Goal: Task Accomplishment & Management: Manage account settings

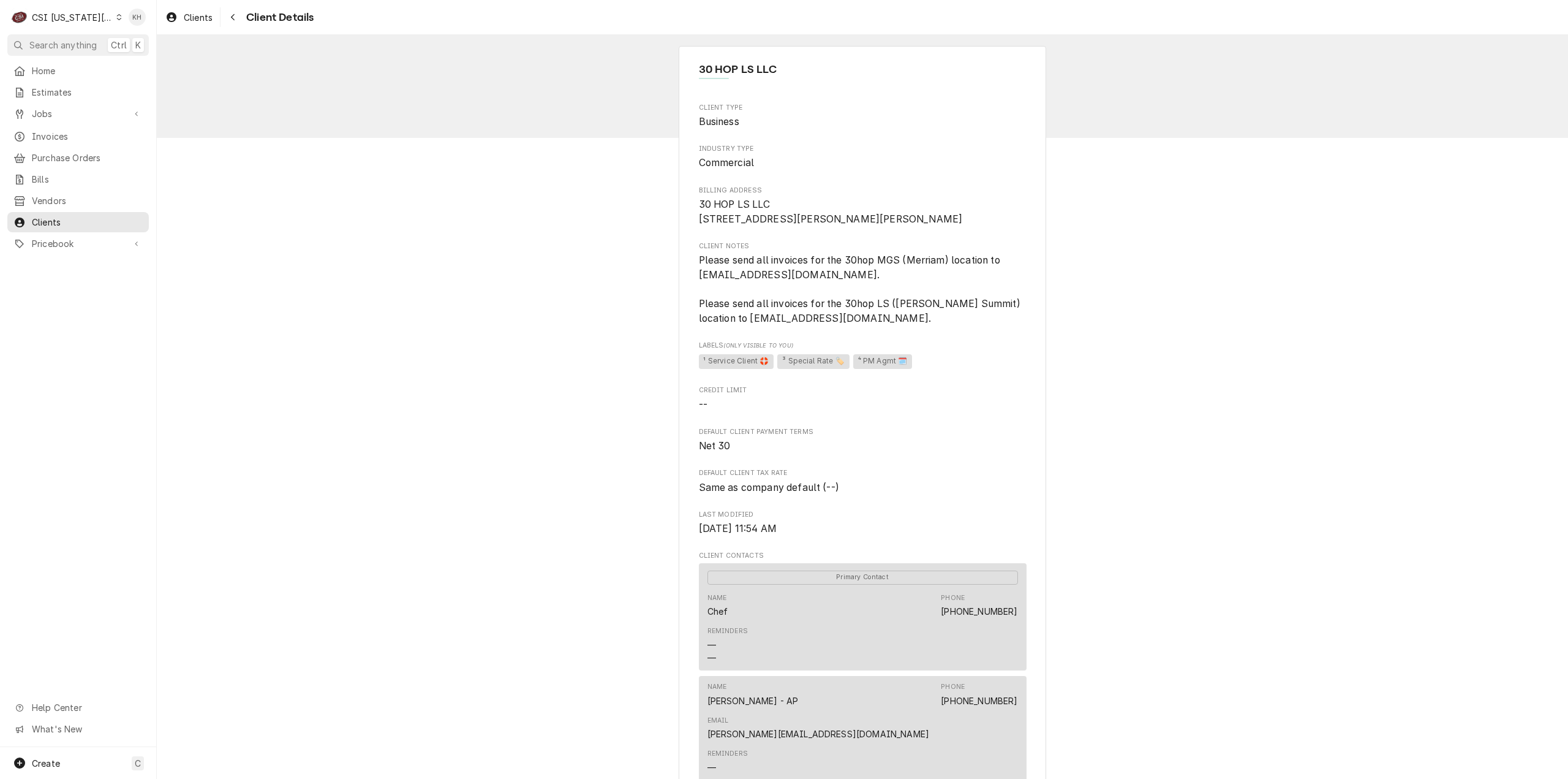
click at [70, 20] on div "CSI [US_STATE][GEOGRAPHIC_DATA]" at bounding box center [72, 17] width 81 height 13
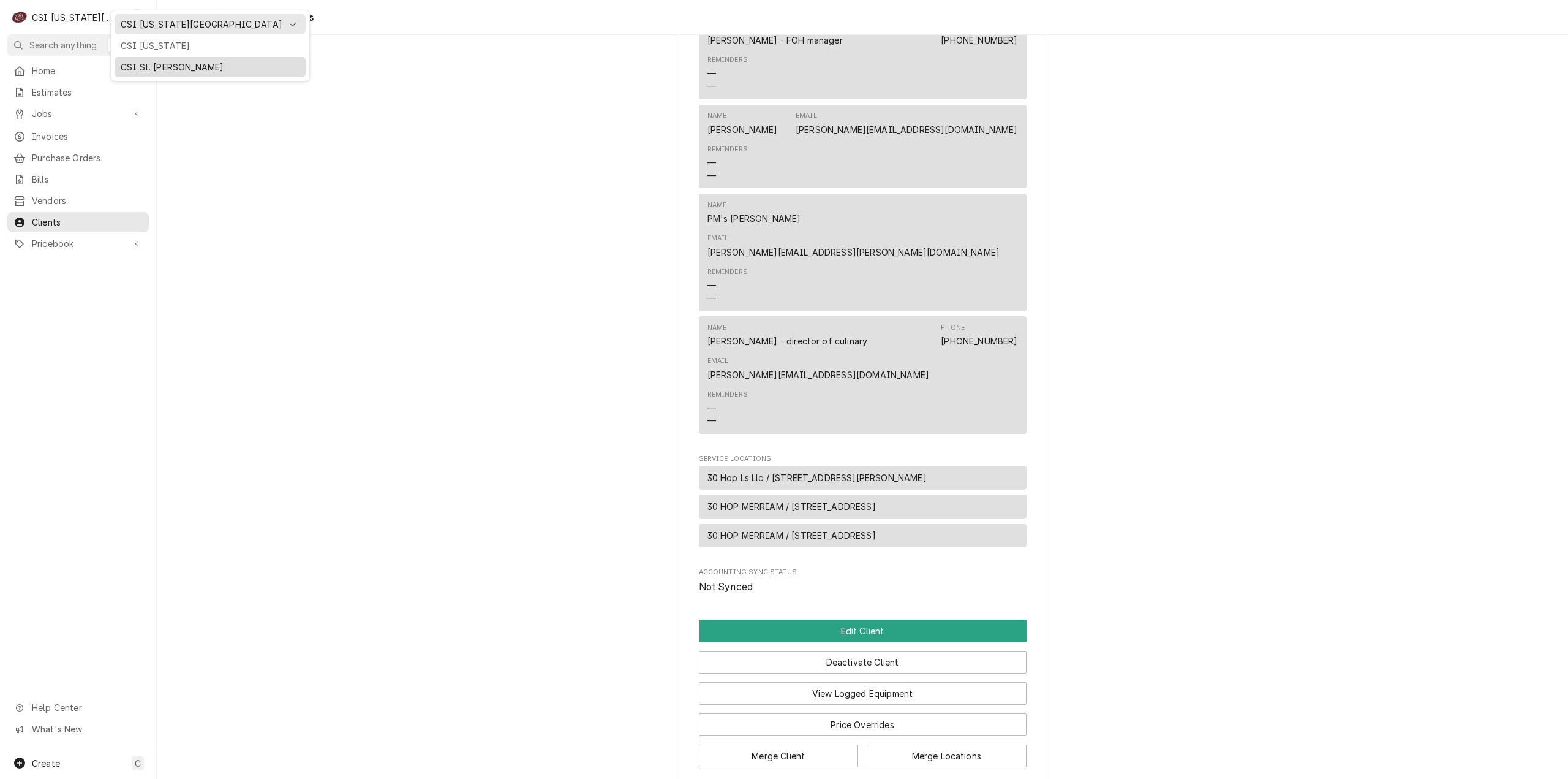
click at [132, 61] on div "CSI St. [PERSON_NAME]" at bounding box center [210, 67] width 179 height 13
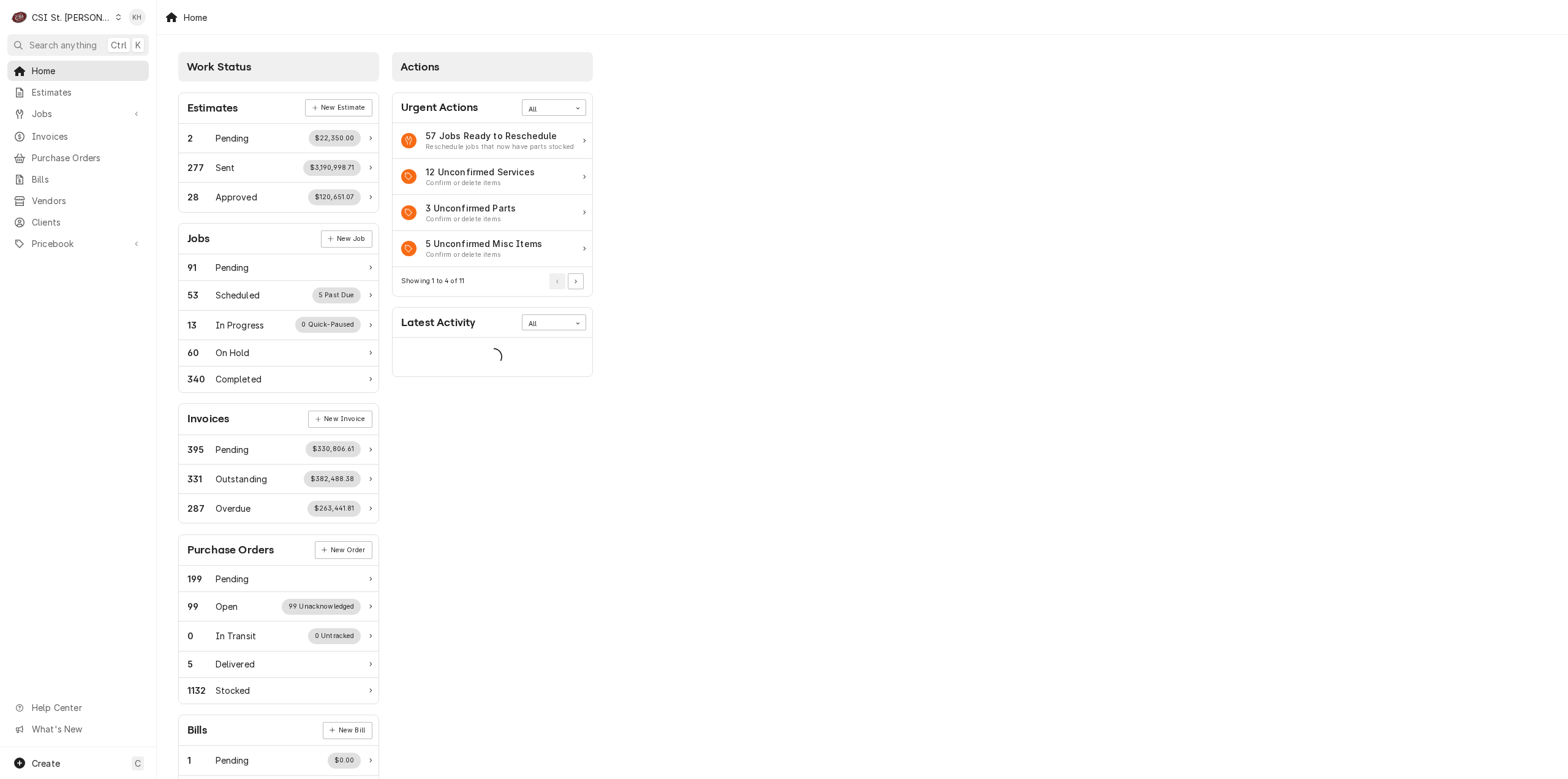
drag, startPoint x: 0, startPoint y: 0, endPoint x: 131, endPoint y: 64, distance: 145.8
click at [61, 45] on span "Search anything" at bounding box center [63, 45] width 67 height 13
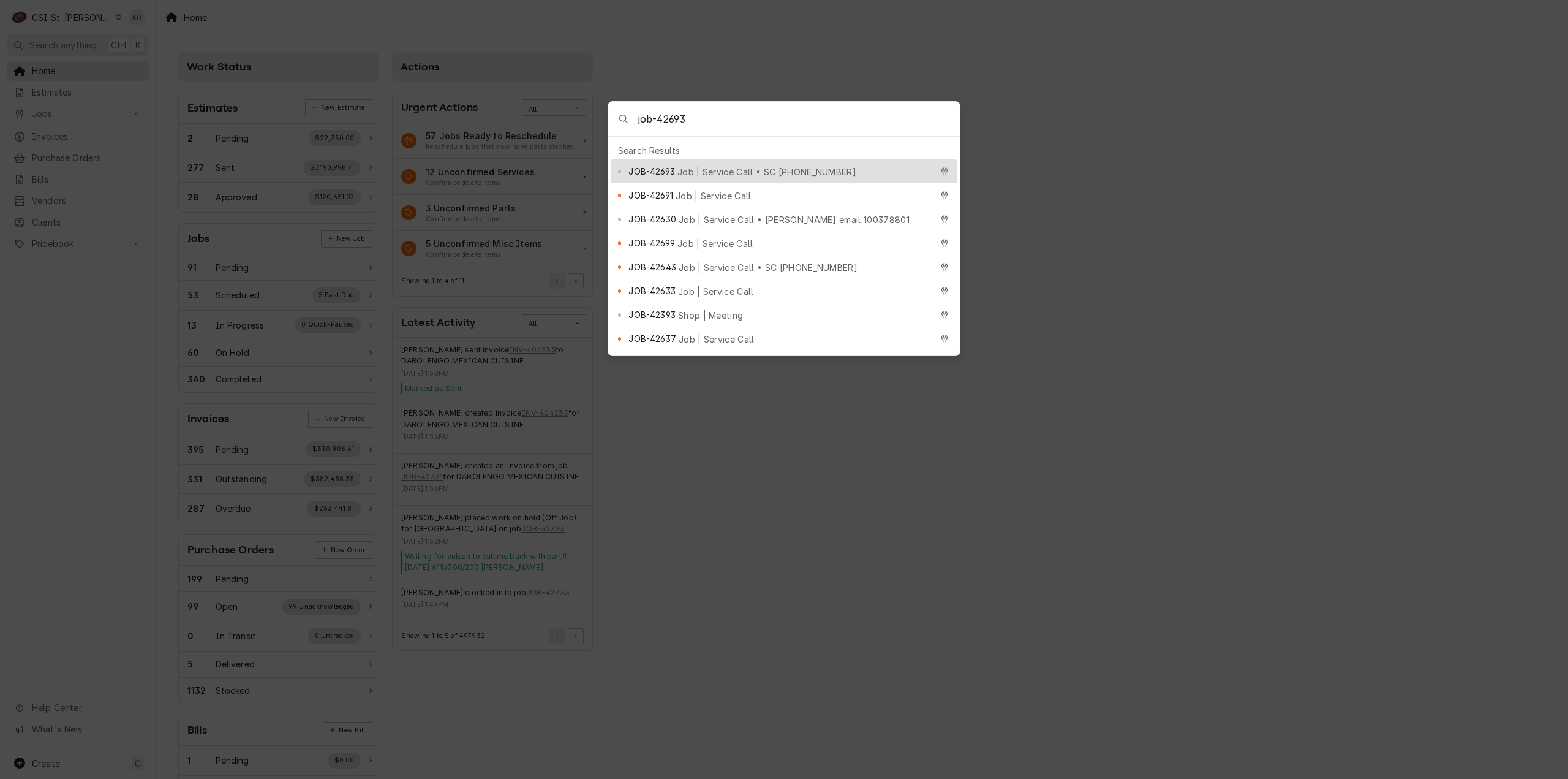
type input "job-42693"
click at [725, 164] on div "JOB-42693 Job | Service Call • SC 325999890" at bounding box center [779, 171] width 302 height 14
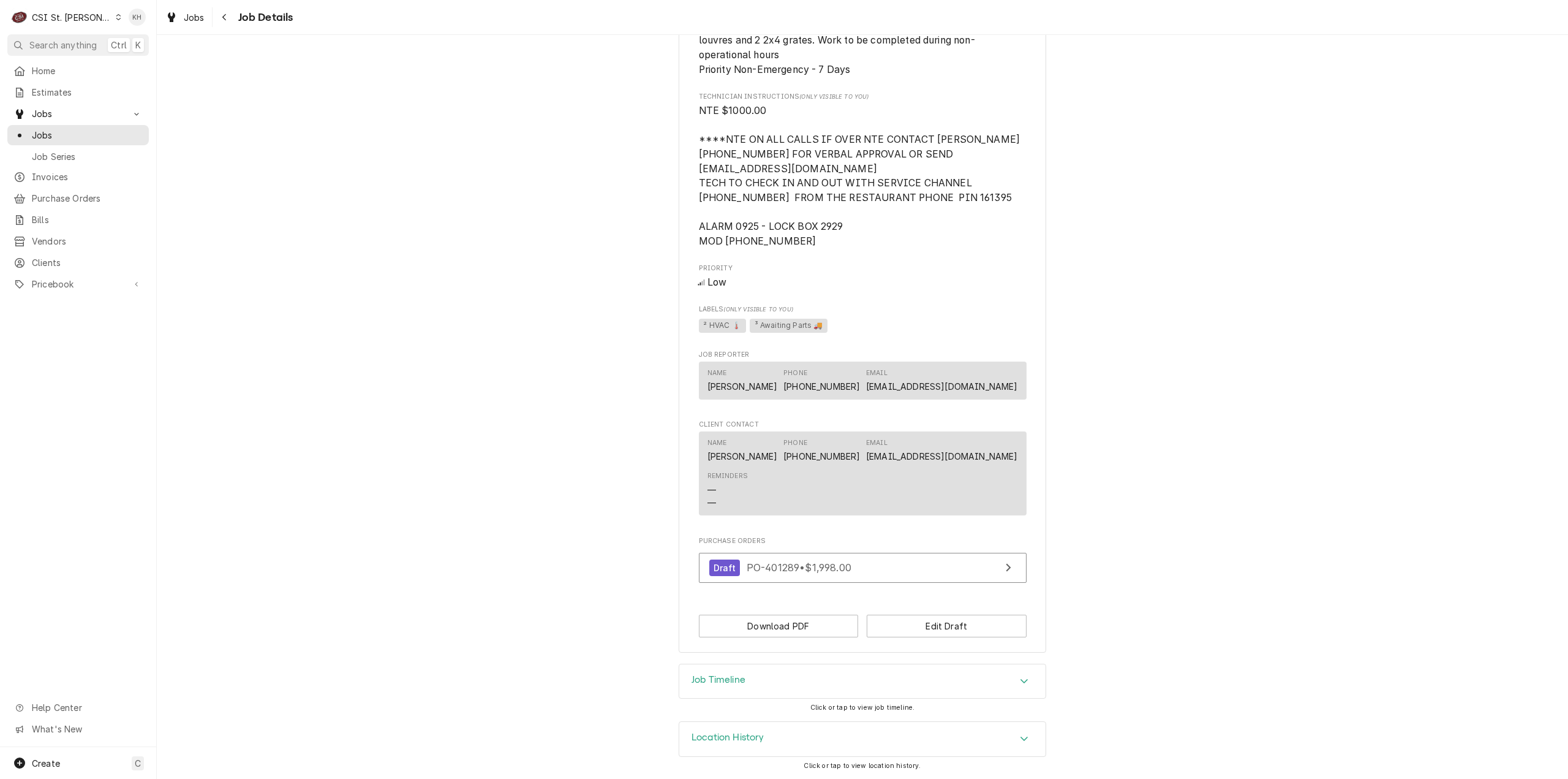
scroll to position [704, 0]
click at [795, 666] on div "Job Timeline" at bounding box center [862, 681] width 366 height 34
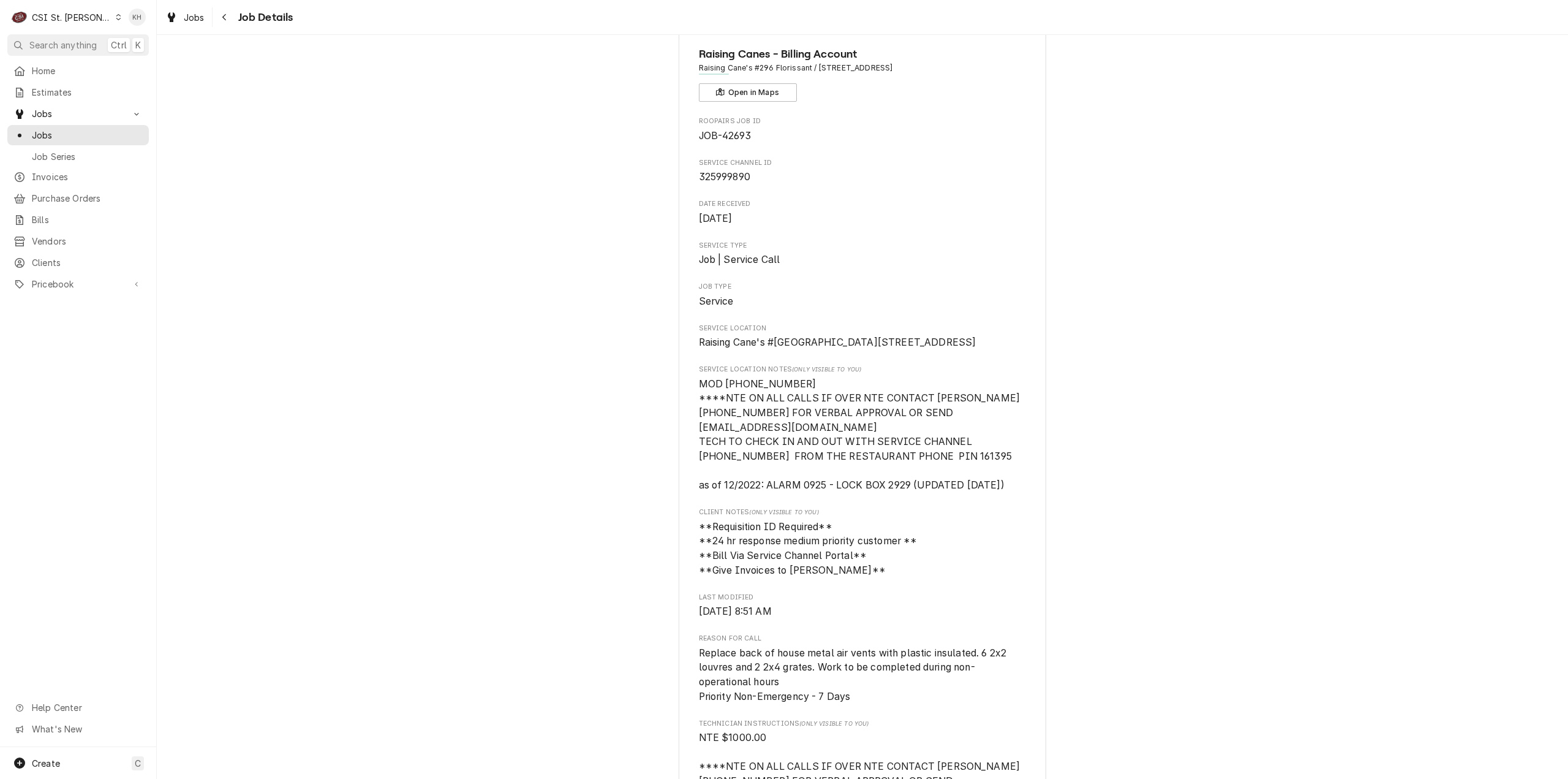
scroll to position [0, 0]
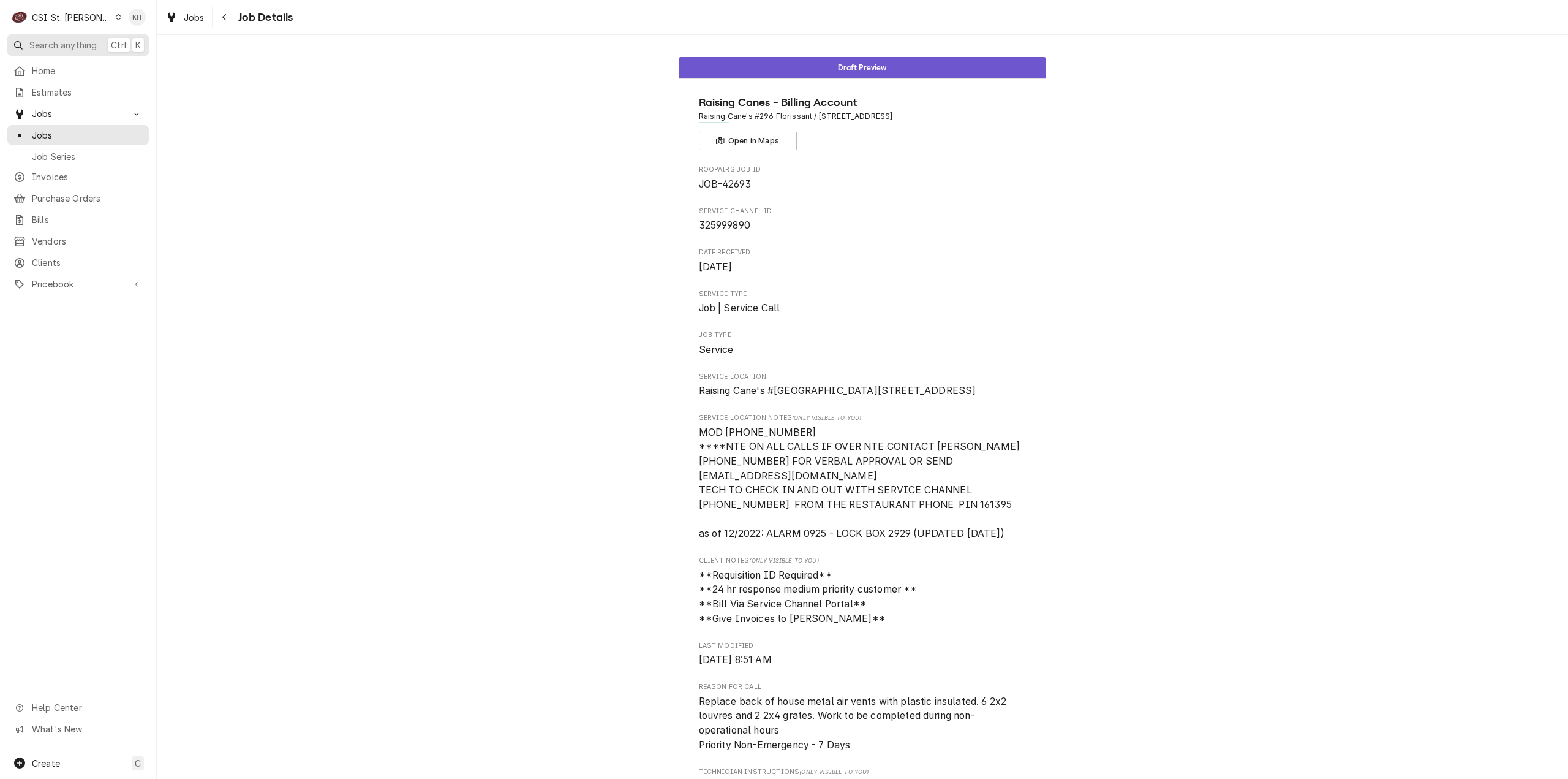
click at [59, 34] on div "C CSI St. Louis KH" at bounding box center [78, 17] width 156 height 34
click at [61, 39] on span "Search anything" at bounding box center [63, 45] width 67 height 13
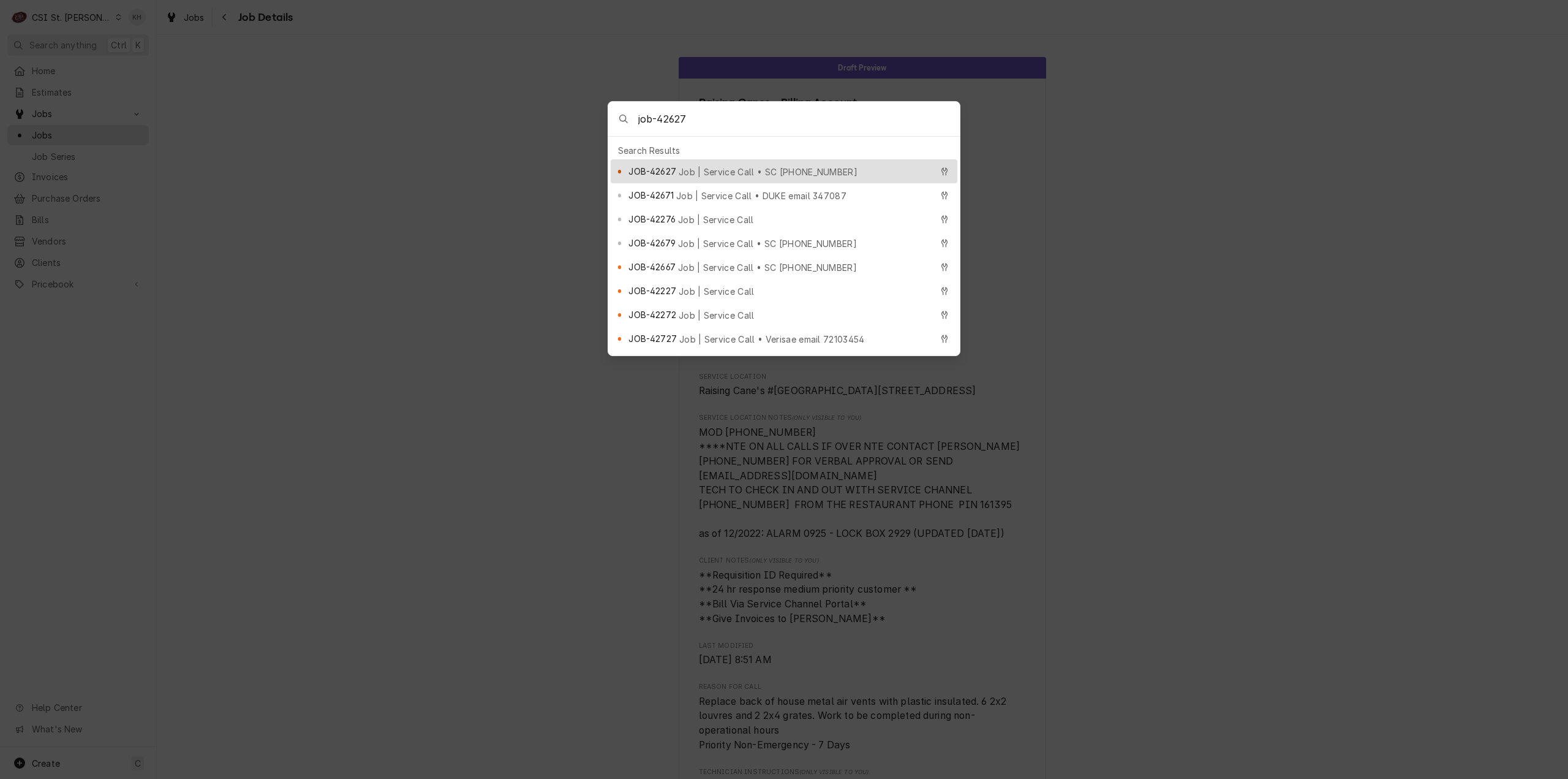
type input "job-42627"
click at [725, 166] on span "Job | Service Call • SC 325453883" at bounding box center [768, 172] width 179 height 13
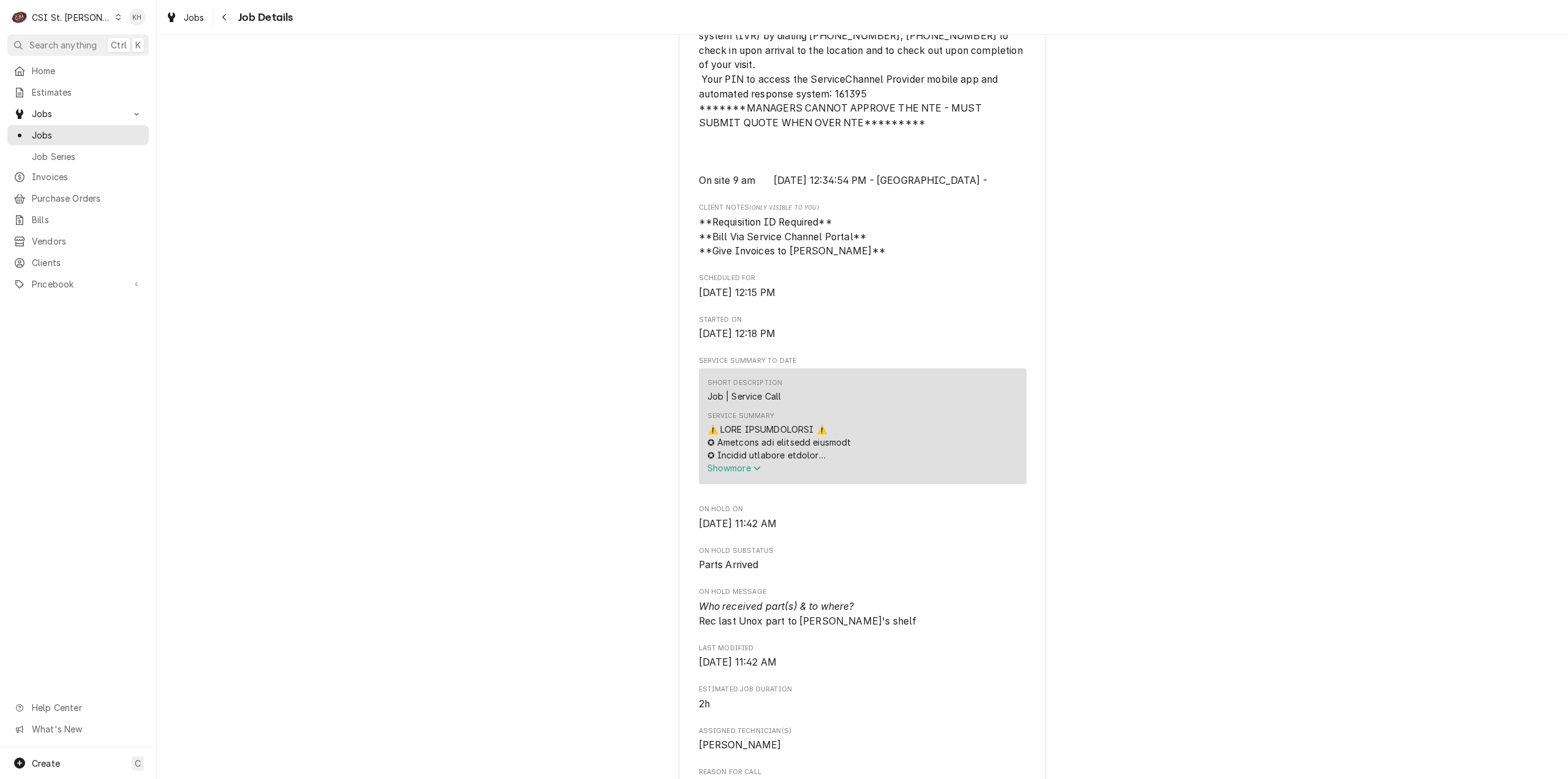
scroll to position [429, 0]
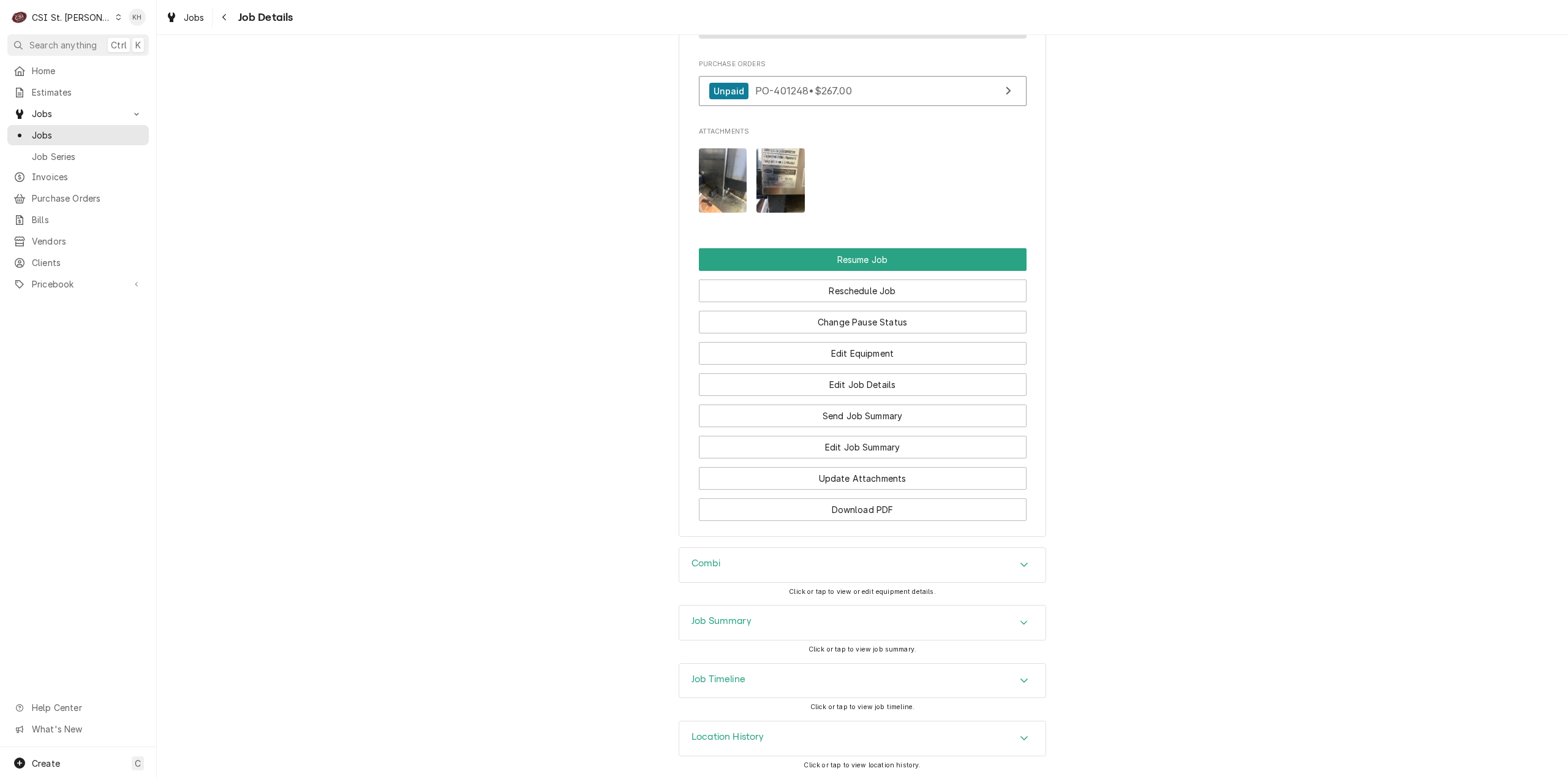
click at [755, 668] on div "Job Timeline" at bounding box center [862, 681] width 366 height 34
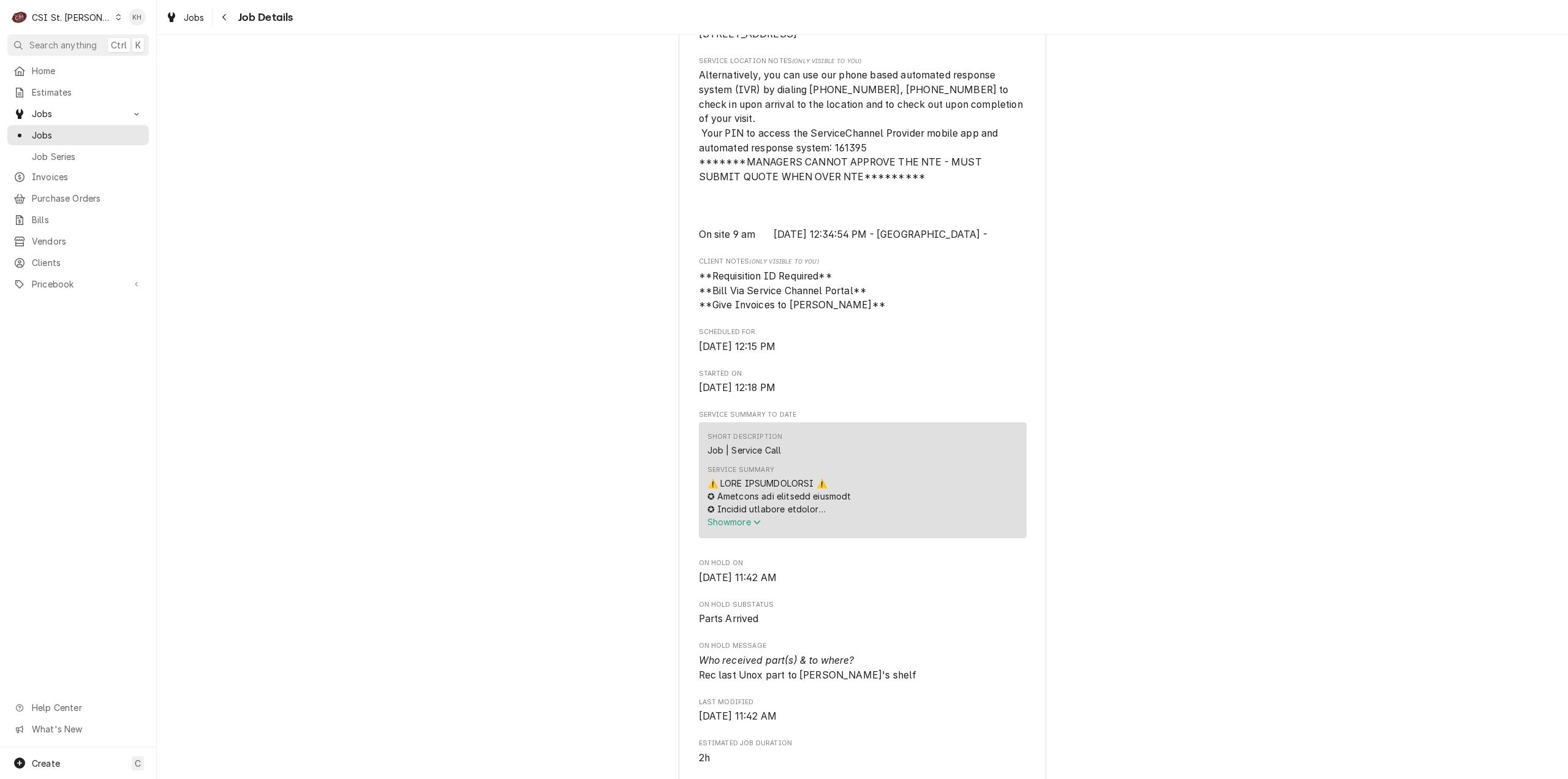
scroll to position [0, 0]
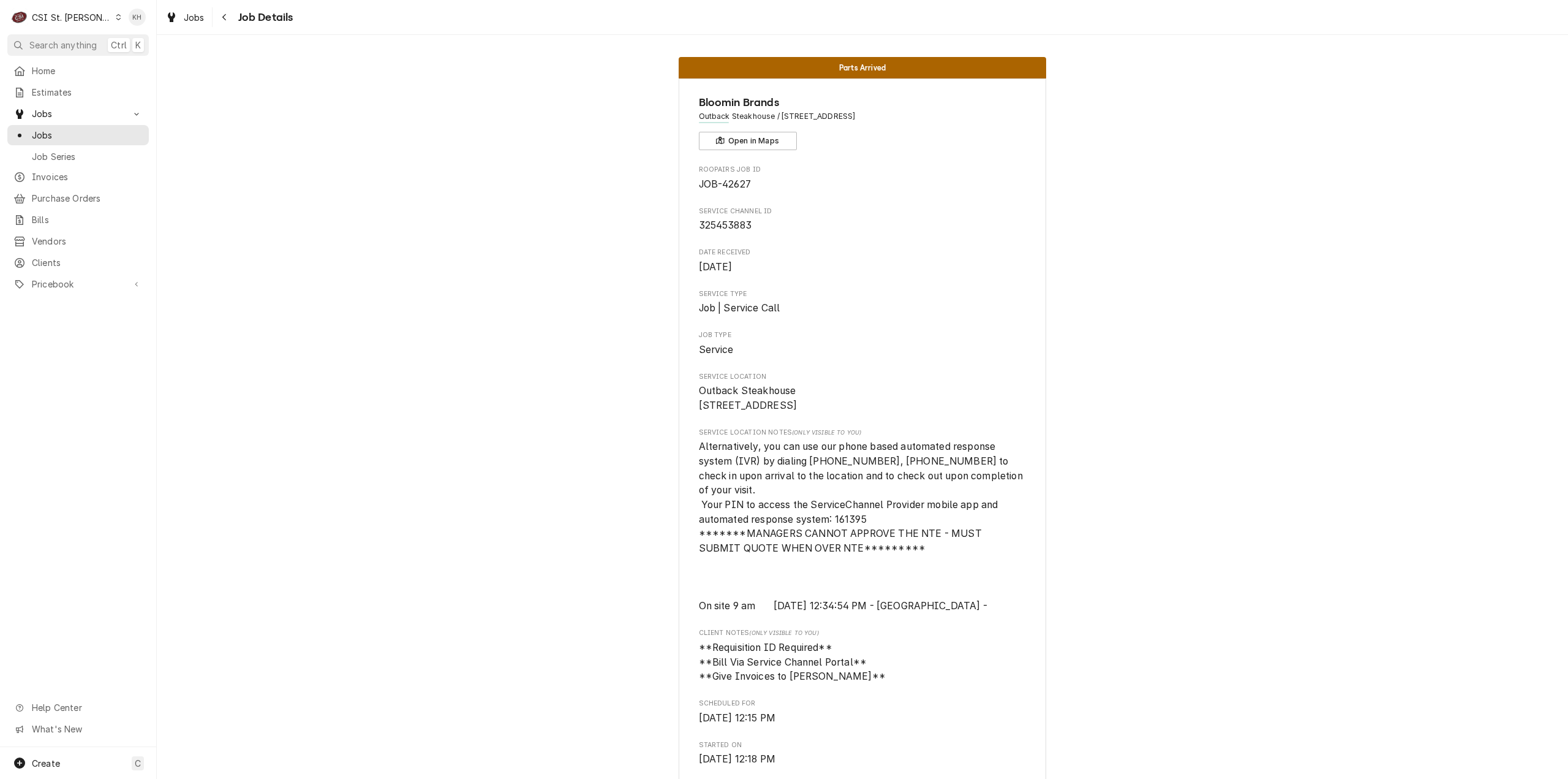
drag, startPoint x: 306, startPoint y: 324, endPoint x: 675, endPoint y: 673, distance: 507.9
